Goal: Transaction & Acquisition: Purchase product/service

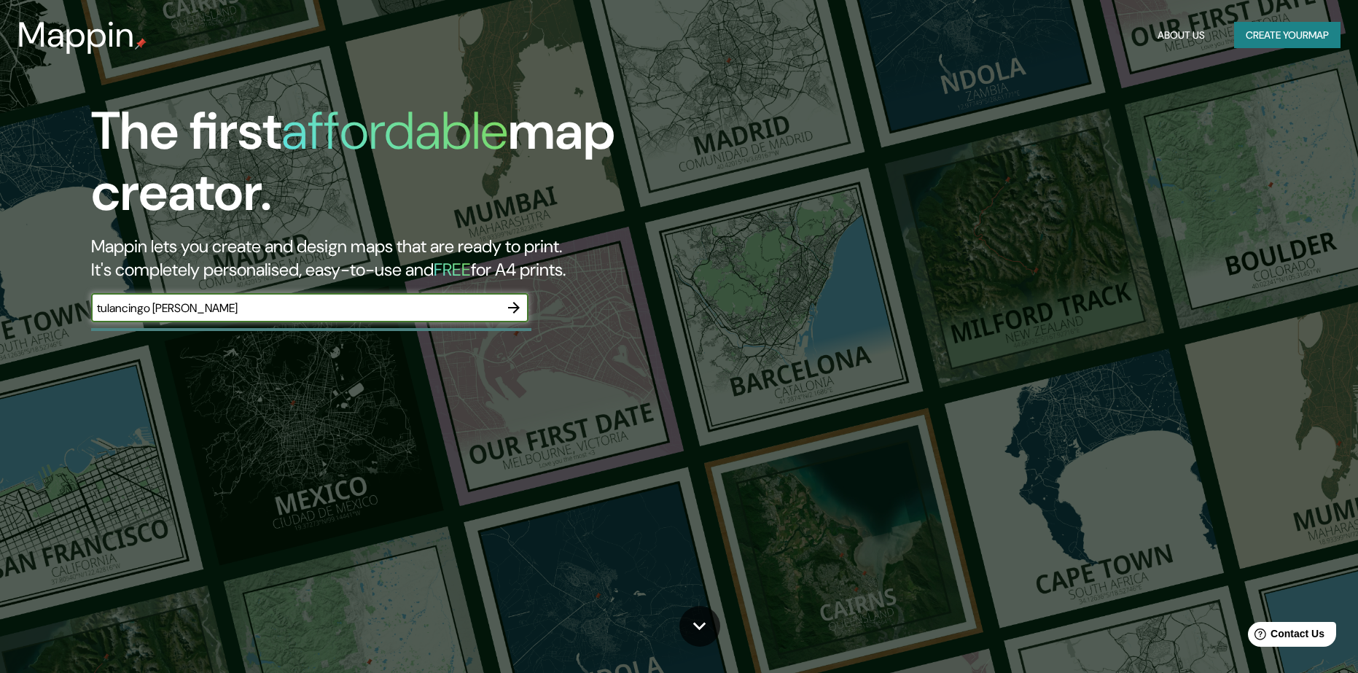
type input "tulancingo [PERSON_NAME]"
click at [520, 302] on icon "button" at bounding box center [514, 308] width 18 height 18
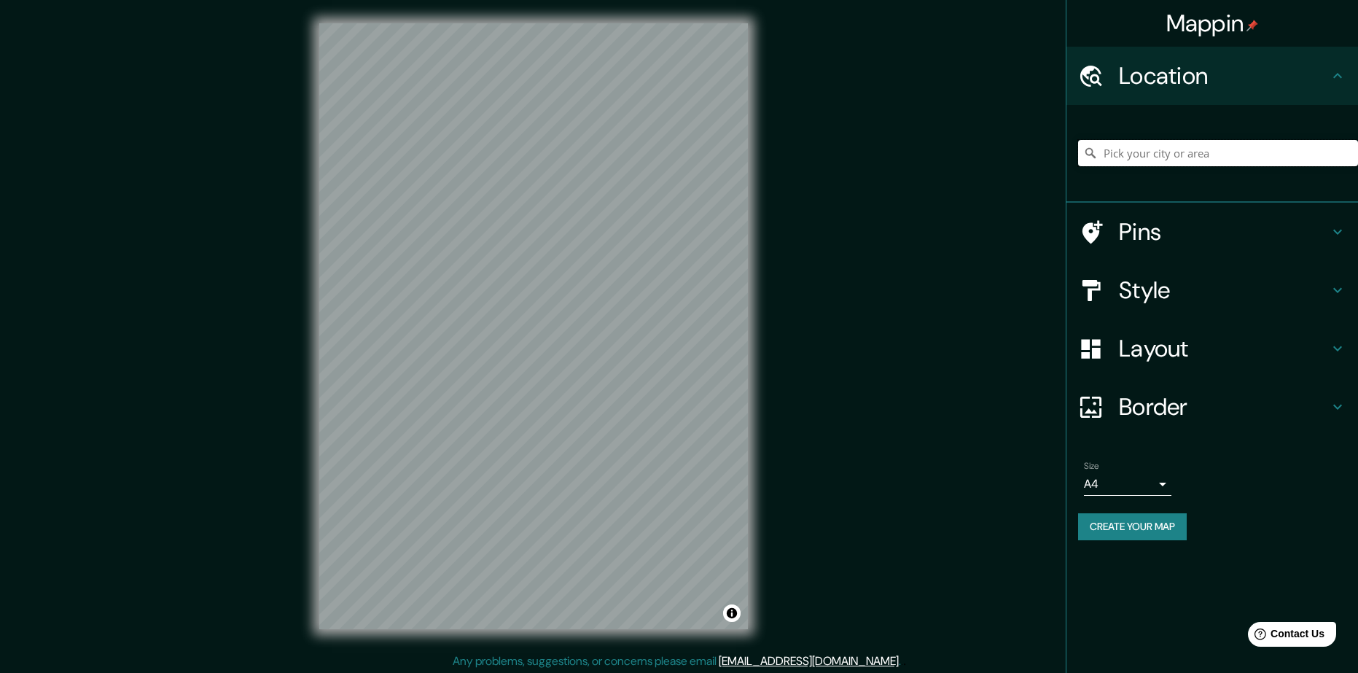
click at [1199, 149] on input "Pick your city or area" at bounding box center [1218, 153] width 280 height 26
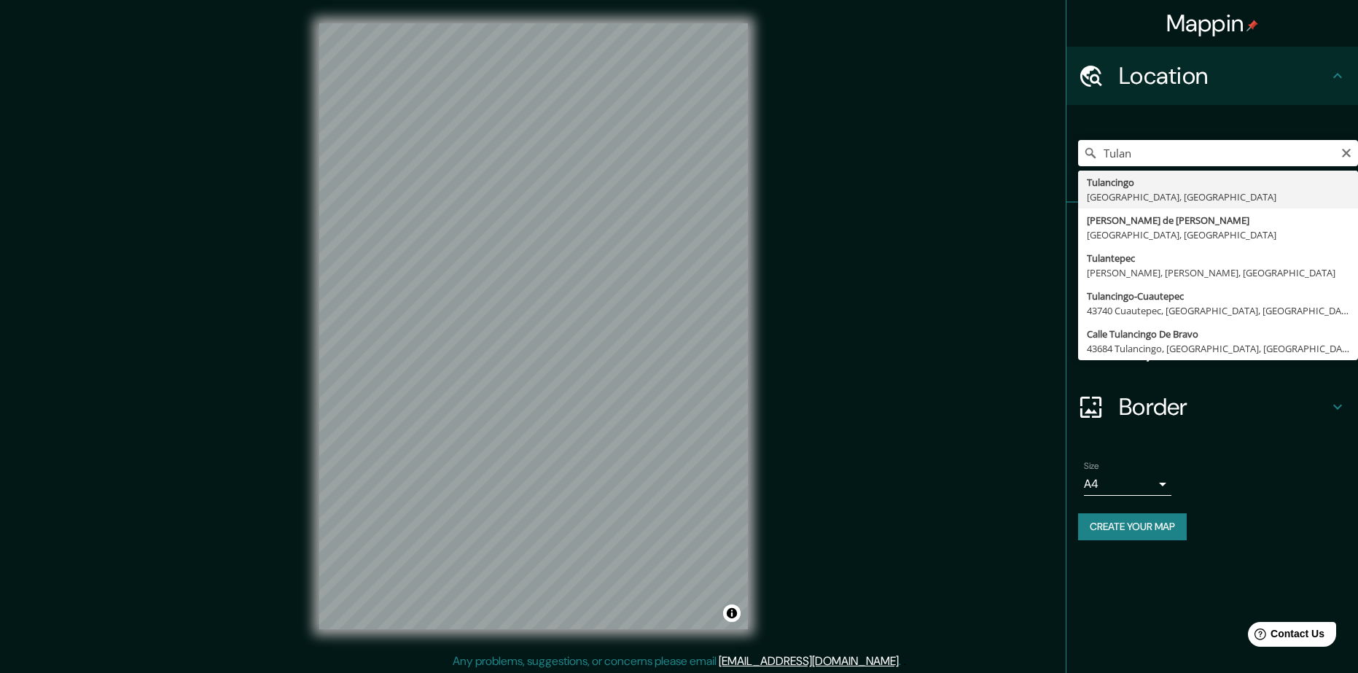
type input "Tulancingo, [GEOGRAPHIC_DATA], [GEOGRAPHIC_DATA]"
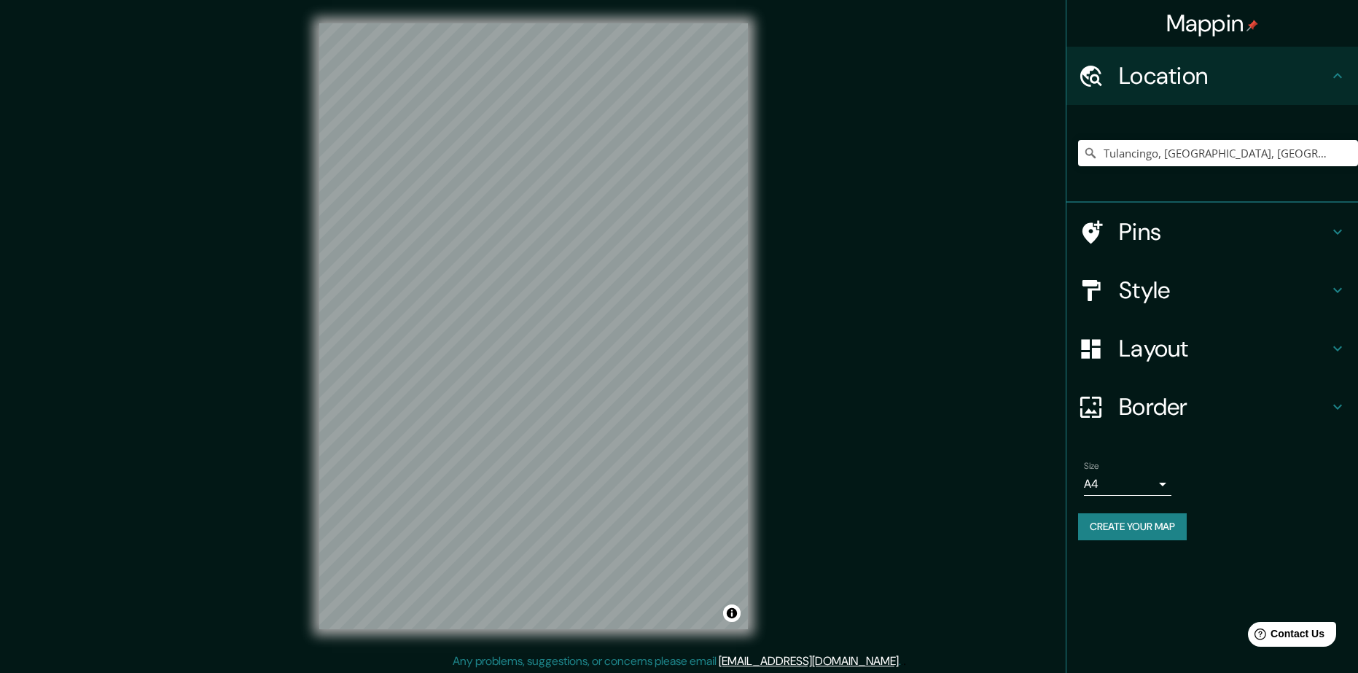
click at [755, 357] on div "© Mapbox © OpenStreetMap Improve this map" at bounding box center [533, 326] width 475 height 653
click at [1221, 289] on h4 "Style" at bounding box center [1224, 290] width 210 height 29
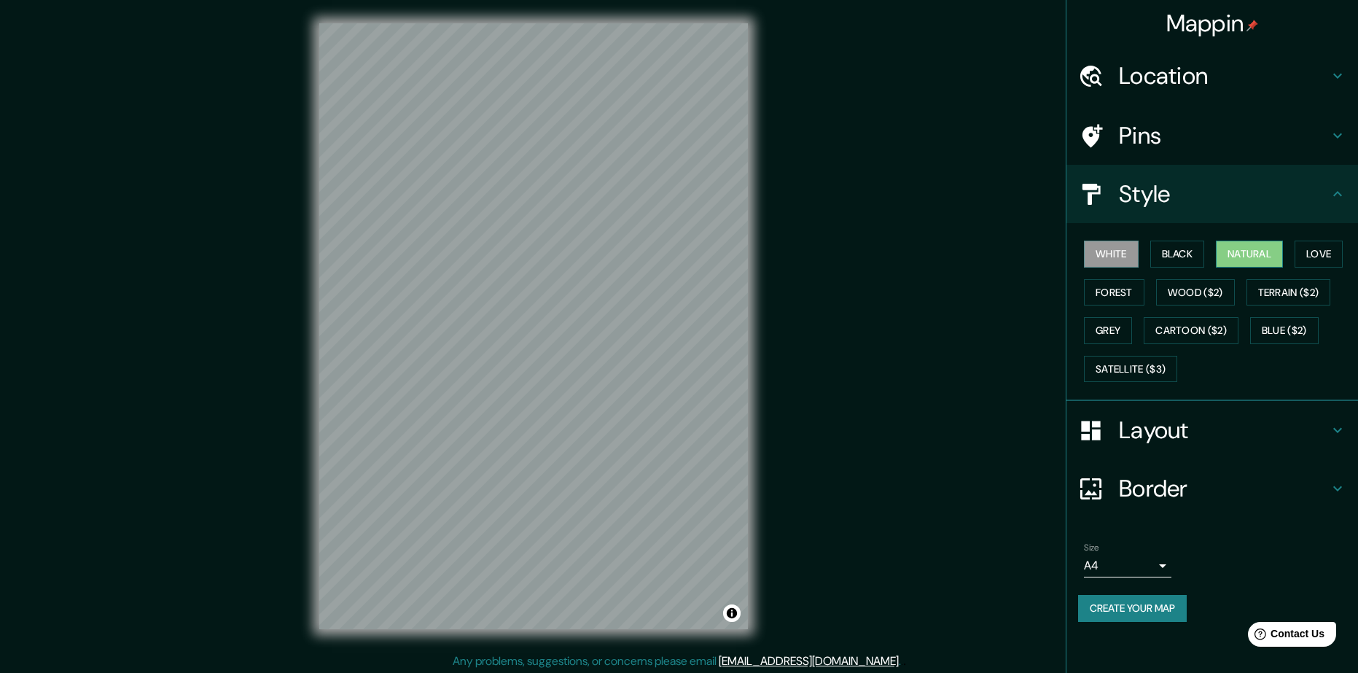
click at [1262, 253] on button "Natural" at bounding box center [1249, 254] width 67 height 27
click at [1135, 294] on button "Forest" at bounding box center [1114, 292] width 61 height 27
click at [1130, 259] on button "White" at bounding box center [1111, 254] width 55 height 27
click at [1164, 244] on button "Black" at bounding box center [1178, 254] width 55 height 27
click at [1253, 251] on button "Natural" at bounding box center [1249, 254] width 67 height 27
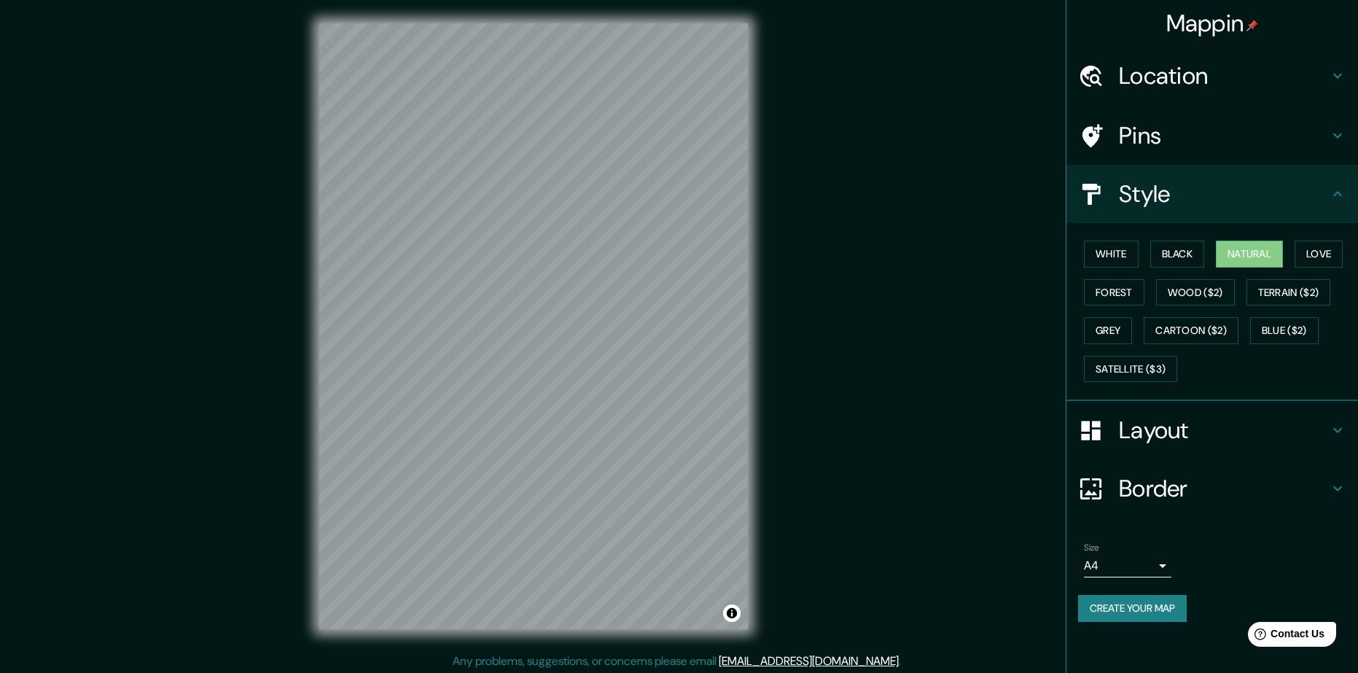
click at [1228, 134] on h4 "Pins" at bounding box center [1224, 135] width 210 height 29
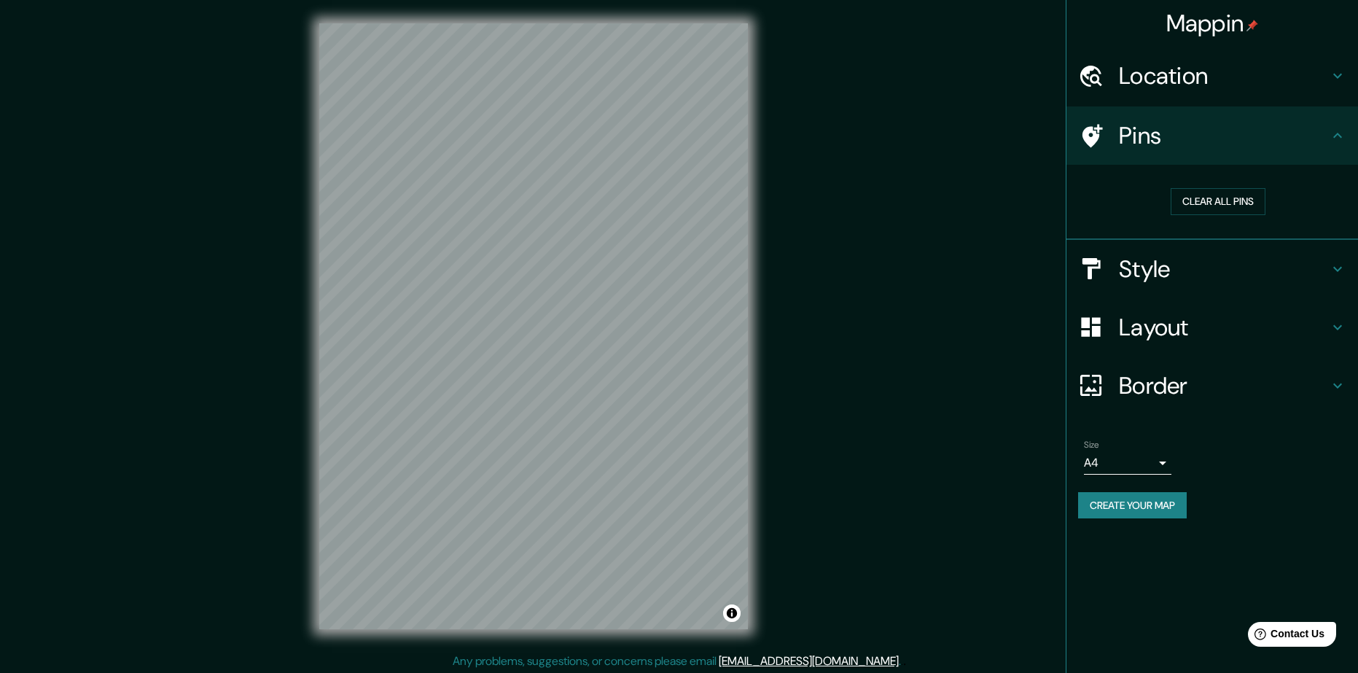
click at [1264, 391] on h4 "Border" at bounding box center [1224, 385] width 210 height 29
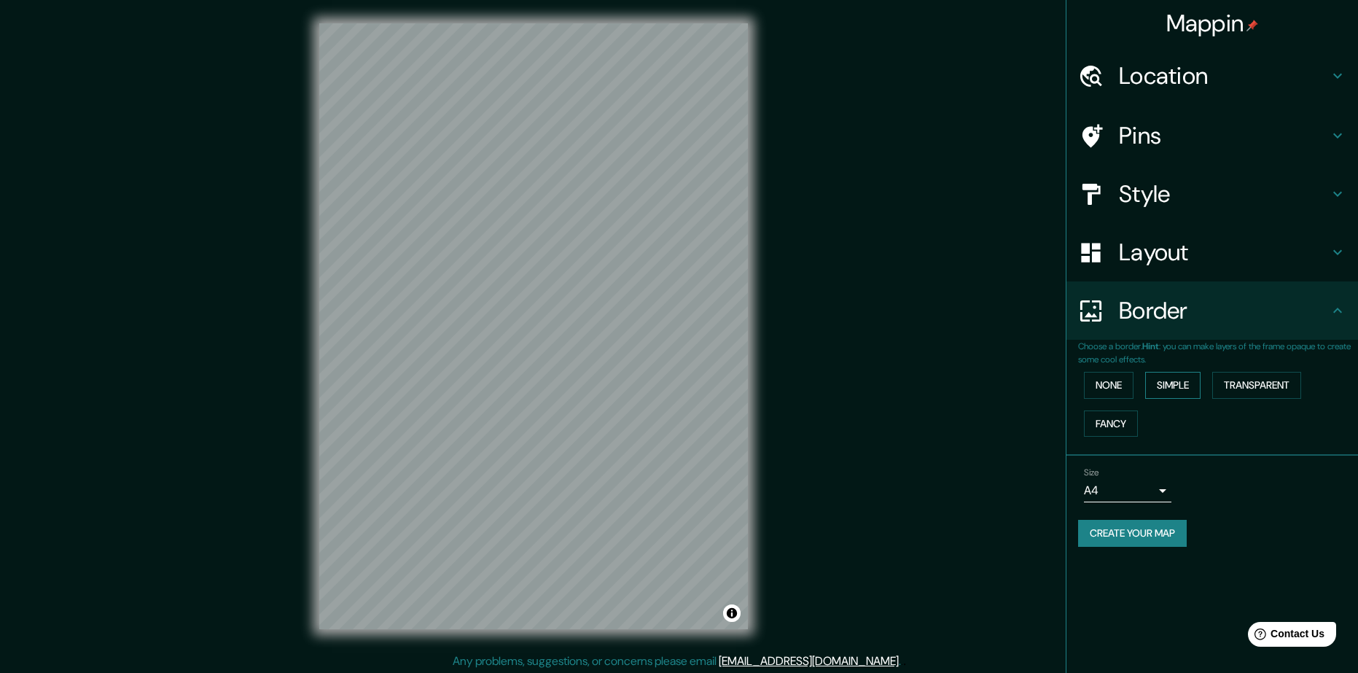
click at [1197, 389] on button "Simple" at bounding box center [1173, 385] width 55 height 27
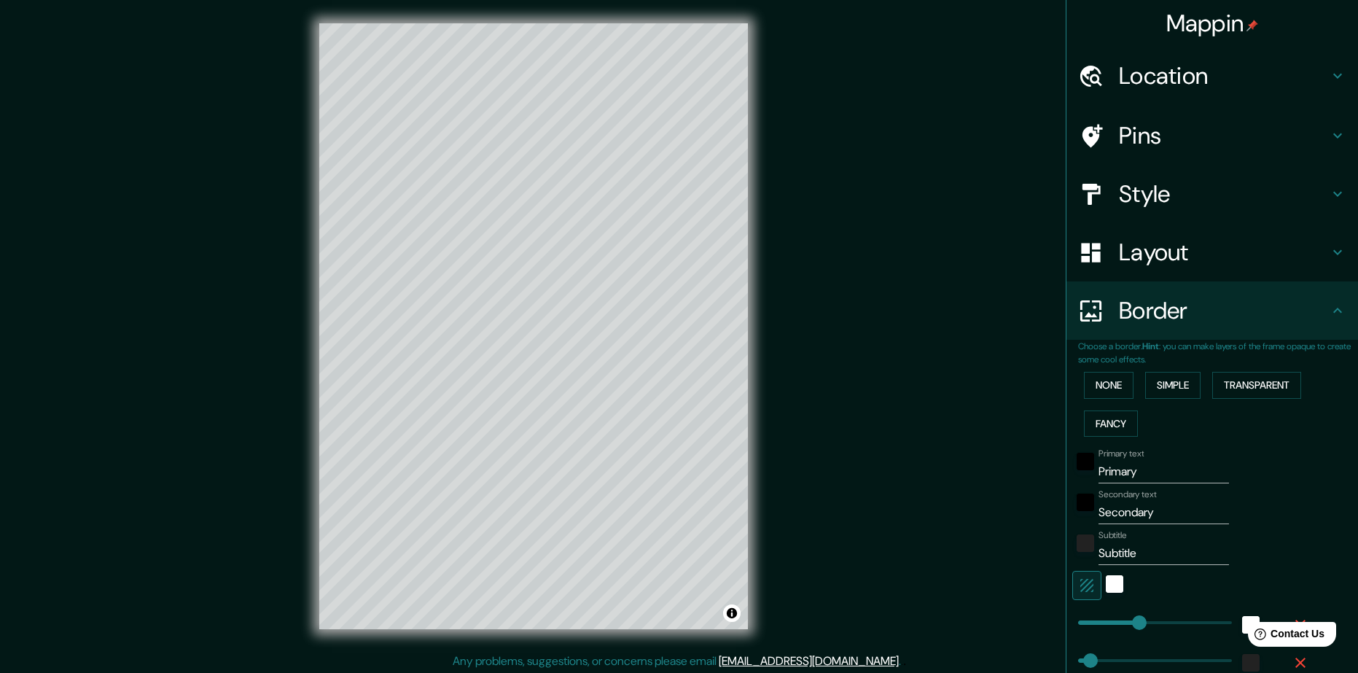
click at [1179, 80] on h4 "Location" at bounding box center [1224, 75] width 210 height 29
type input "235"
type input "47"
